Goal: Information Seeking & Learning: Learn about a topic

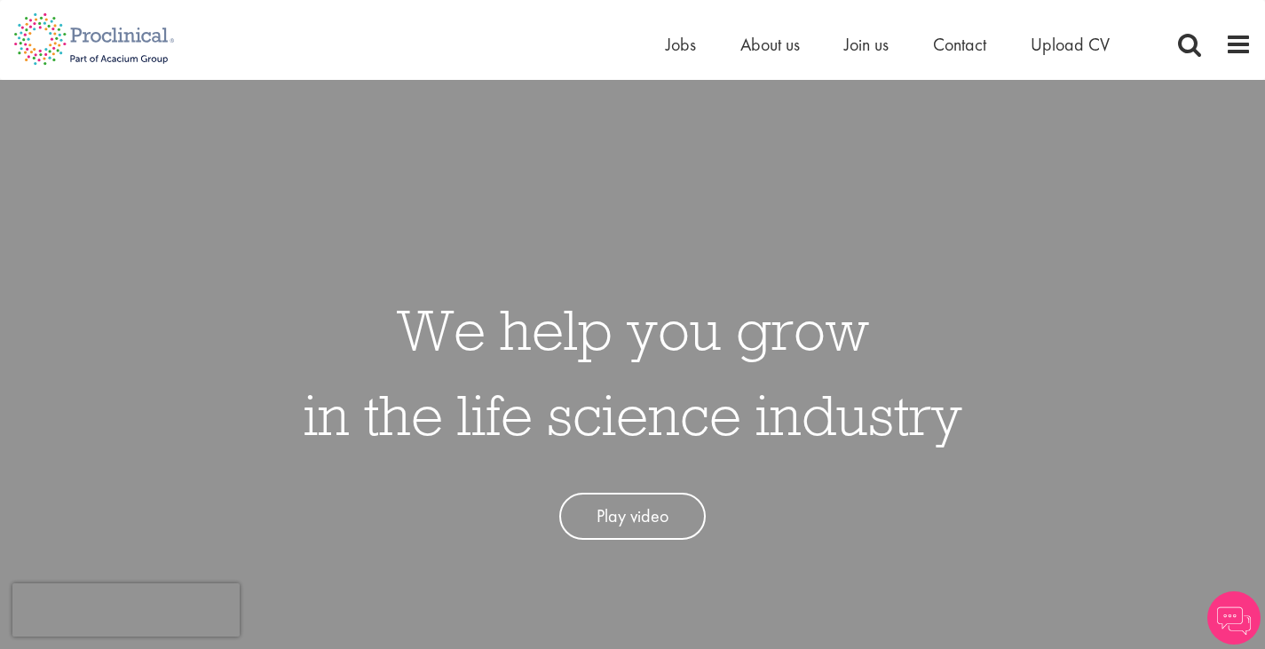
click at [875, 45] on span "Join us" at bounding box center [866, 44] width 44 height 23
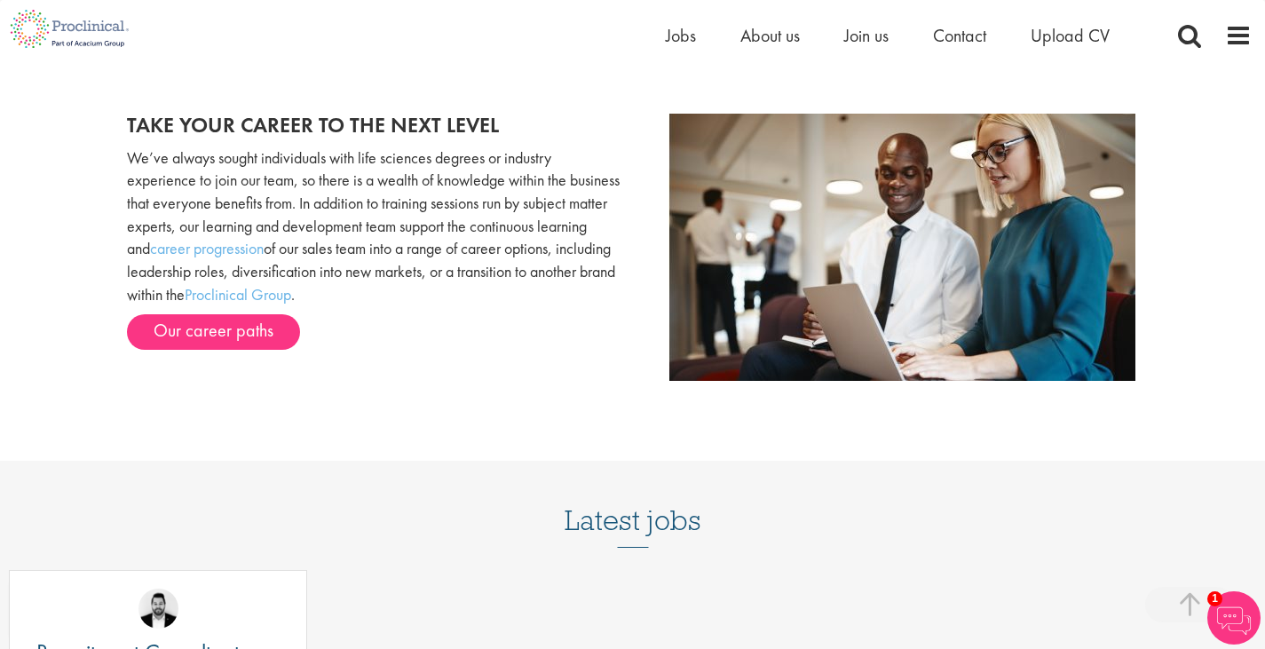
scroll to position [1804, 0]
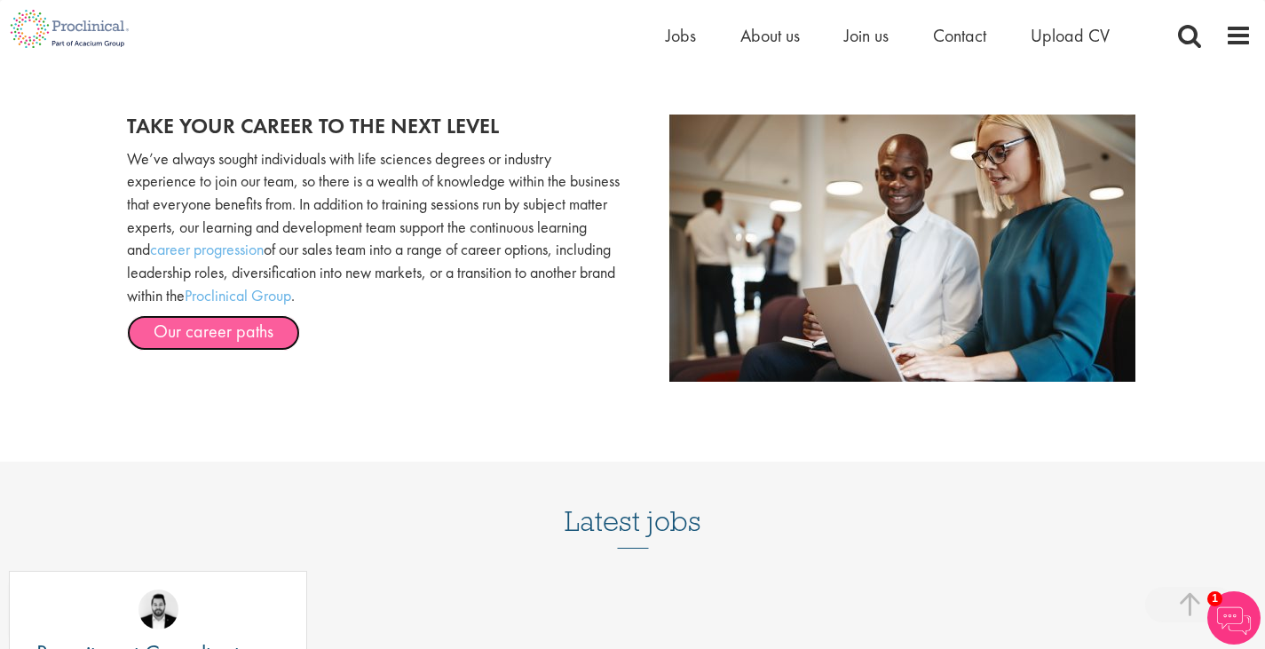
click at [232, 349] on link "Our career paths" at bounding box center [213, 333] width 173 height 36
